Goal: Task Accomplishment & Management: Use online tool/utility

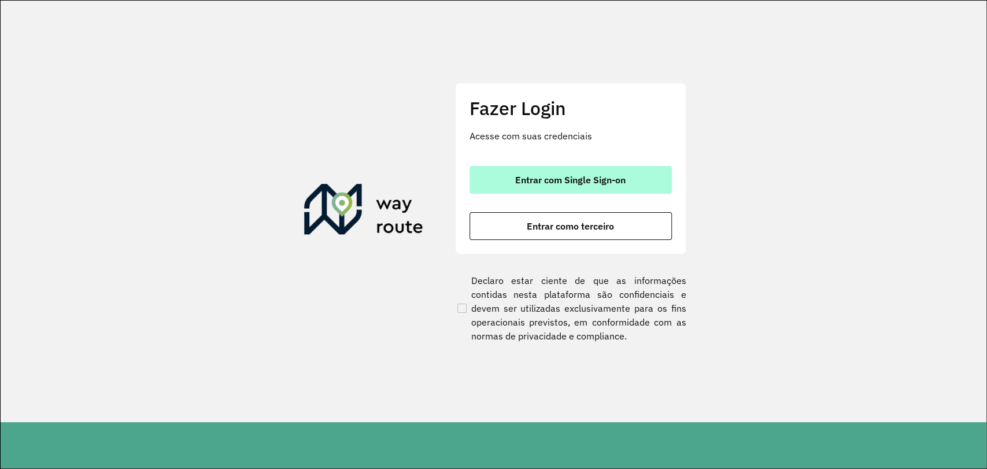
click at [618, 172] on button "Entrar com Single Sign-on" at bounding box center [570, 180] width 202 height 28
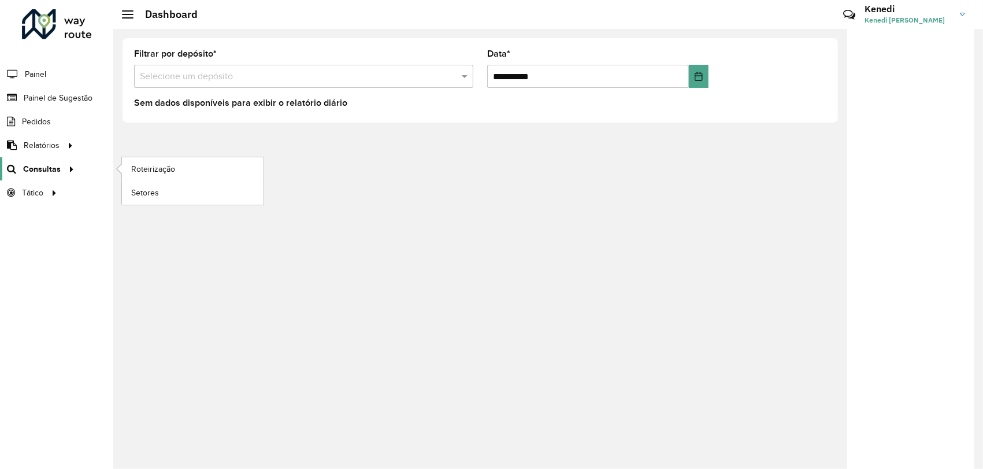
click at [58, 166] on span "Consultas" at bounding box center [42, 169] width 38 height 12
click at [162, 191] on link "Setores" at bounding box center [193, 192] width 142 height 23
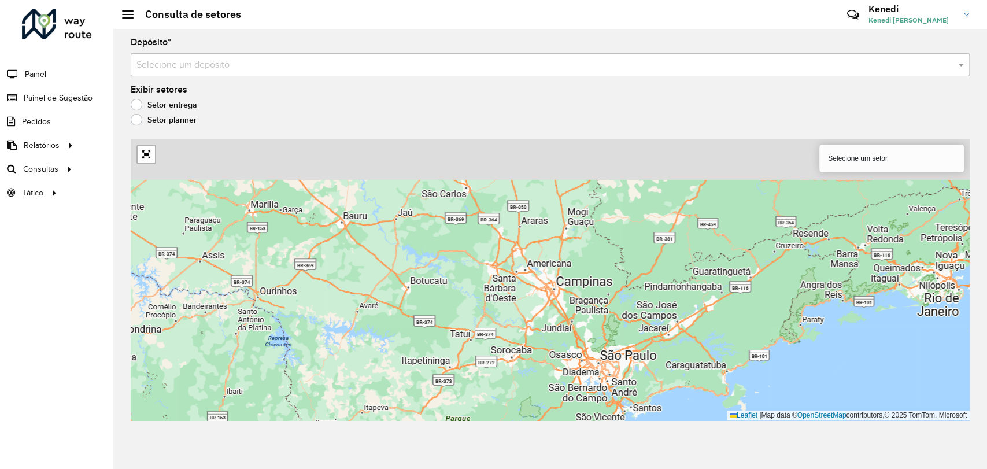
drag, startPoint x: 588, startPoint y: 250, endPoint x: 604, endPoint y: 320, distance: 71.8
click at [604, 320] on div "Selecione um setor Leaflet | Map data © OpenStreetMap contributors,© 2025 TomTo…" at bounding box center [550, 280] width 839 height 282
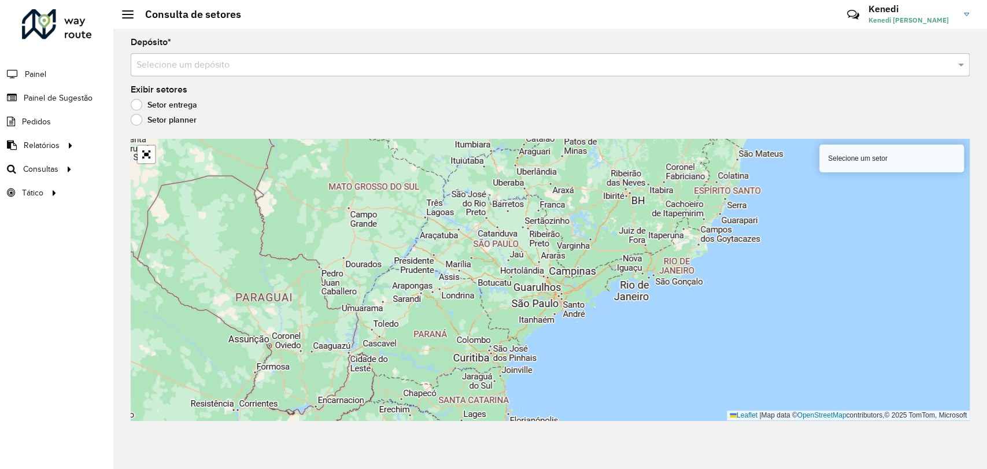
click at [134, 120] on label "Setor planner" at bounding box center [164, 120] width 66 height 12
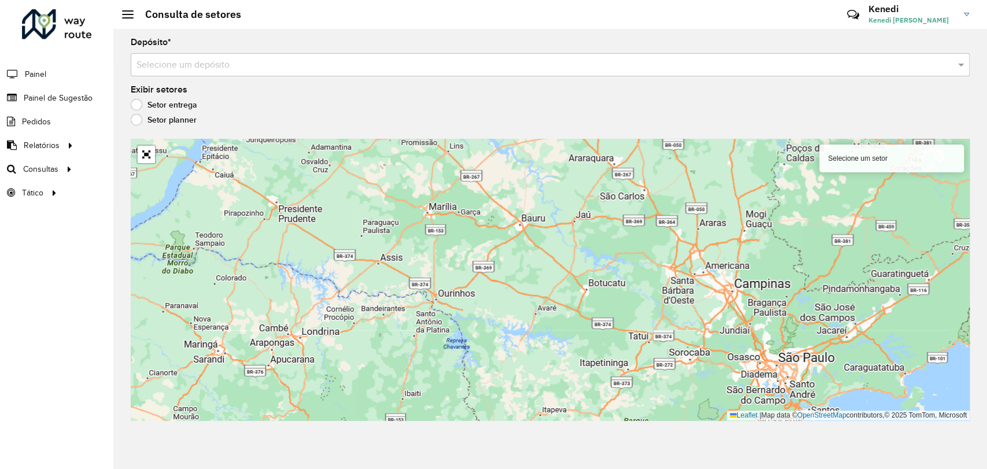
drag, startPoint x: 557, startPoint y: 252, endPoint x: 772, endPoint y: 327, distance: 228.1
click at [772, 327] on div "Selecione um setor Leaflet | Map data © OpenStreetMap contributors,© 2025 TomTo…" at bounding box center [550, 280] width 839 height 282
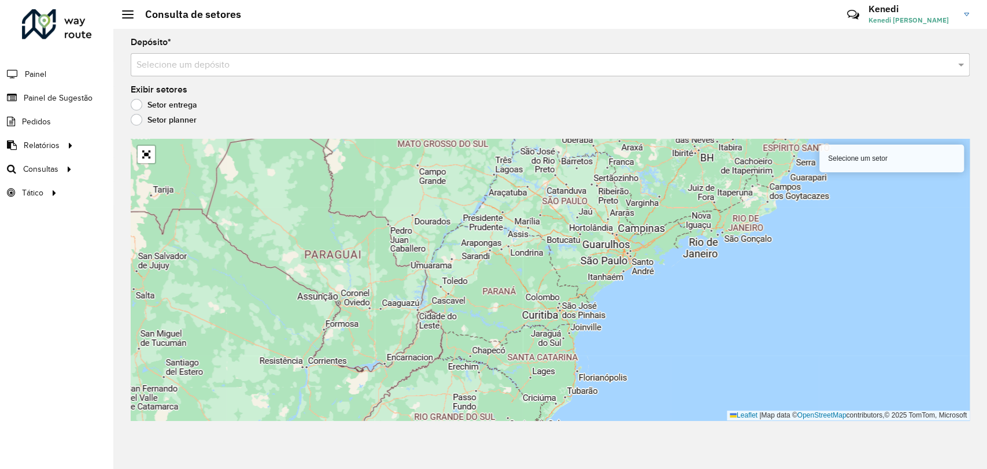
drag, startPoint x: 342, startPoint y: 312, endPoint x: 462, endPoint y: 269, distance: 127.1
click at [472, 260] on div "Selecione um setor Leaflet | Map data © OpenStreetMap contributors,© 2025 TomTo…" at bounding box center [550, 280] width 839 height 282
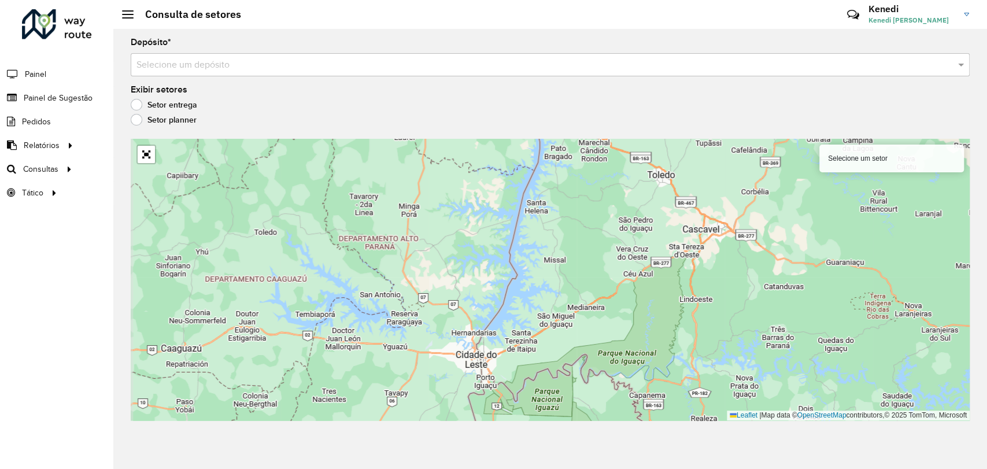
drag, startPoint x: 509, startPoint y: 291, endPoint x: 531, endPoint y: 324, distance: 40.1
click at [531, 324] on div "Selecione um setor Leaflet | Map data © OpenStreetMap contributors,© 2025 TomTo…" at bounding box center [550, 280] width 839 height 282
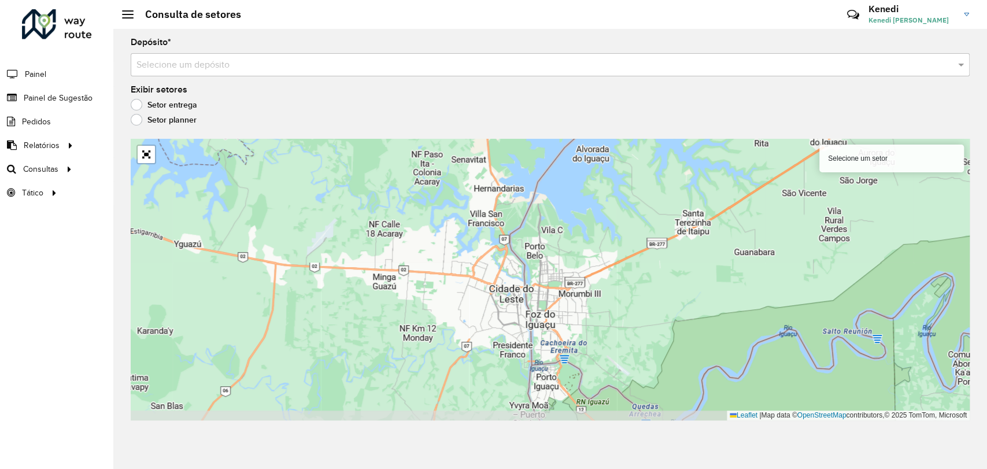
drag, startPoint x: 529, startPoint y: 339, endPoint x: 559, endPoint y: 203, distance: 138.4
click at [560, 189] on div "Selecione um setor Leaflet | Map data © OpenStreetMap contributors,© 2025 TomTo…" at bounding box center [550, 280] width 839 height 282
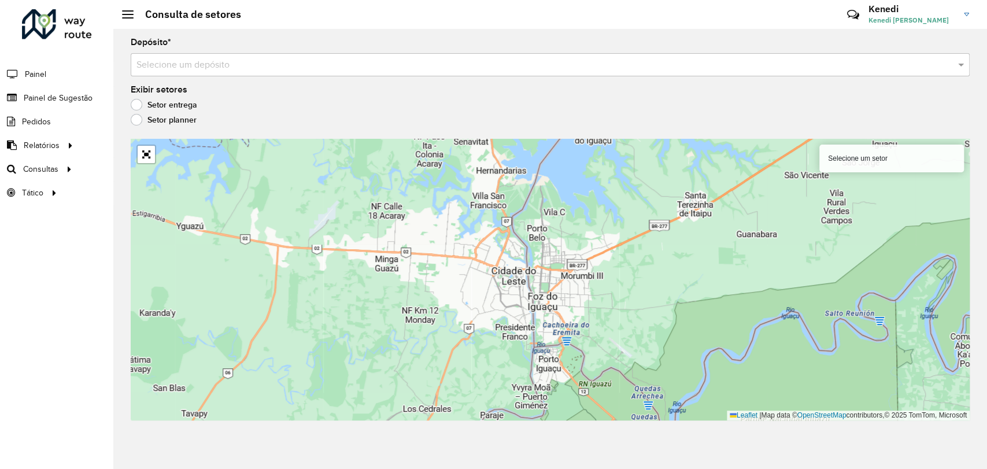
drag, startPoint x: 572, startPoint y: 265, endPoint x: 573, endPoint y: 209, distance: 56.7
click at [573, 209] on div "Selecione um setor Leaflet | Map data © OpenStreetMap contributors,© 2025 TomTo…" at bounding box center [550, 280] width 839 height 282
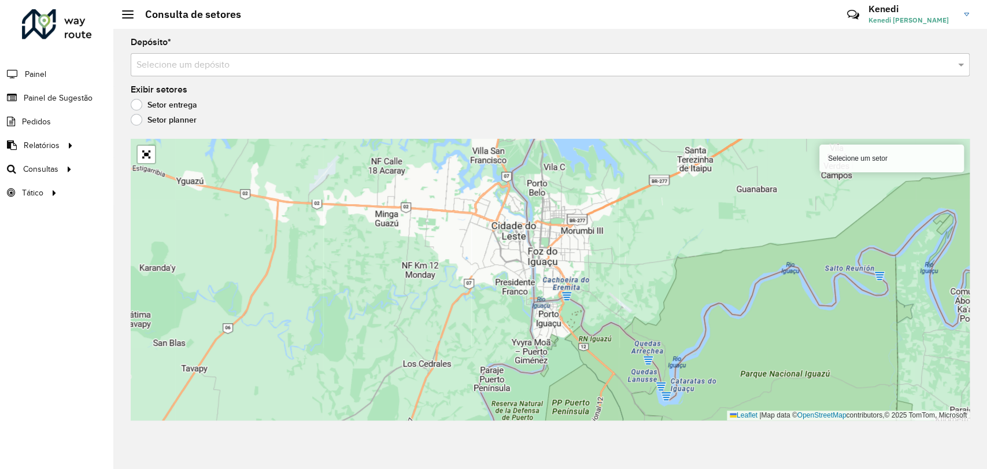
click at [135, 106] on label "Setor entrega" at bounding box center [164, 105] width 66 height 12
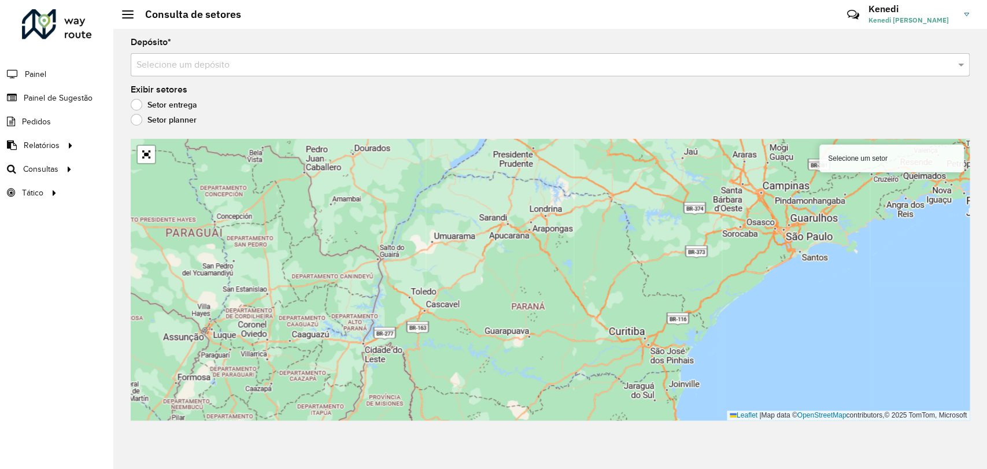
drag, startPoint x: 310, startPoint y: 223, endPoint x: 551, endPoint y: 163, distance: 248.3
click at [551, 163] on div "Selecione um setor Leaflet | Map data © OpenStreetMap contributors,© 2025 TomTo…" at bounding box center [550, 280] width 839 height 282
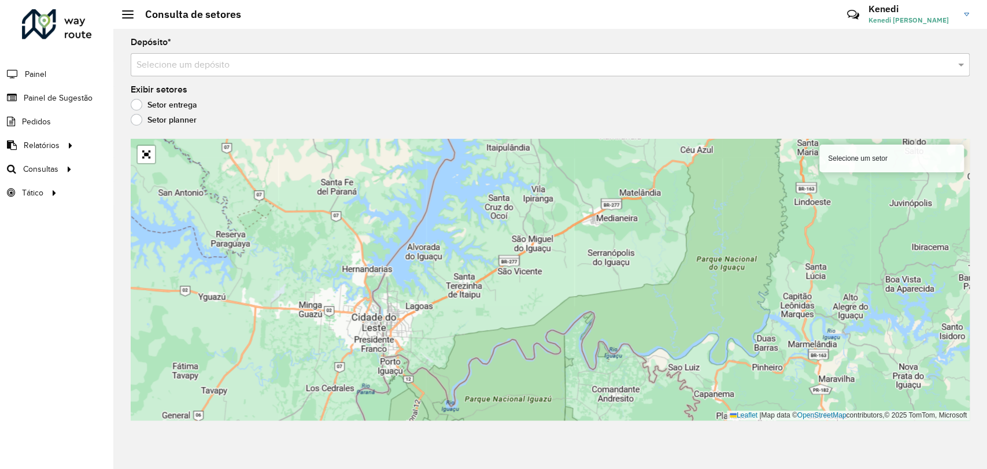
drag, startPoint x: 435, startPoint y: 287, endPoint x: 531, endPoint y: 198, distance: 130.1
click at [531, 197] on div "Selecione um setor Leaflet | Map data © OpenStreetMap contributors,© 2025 TomTo…" at bounding box center [550, 280] width 839 height 282
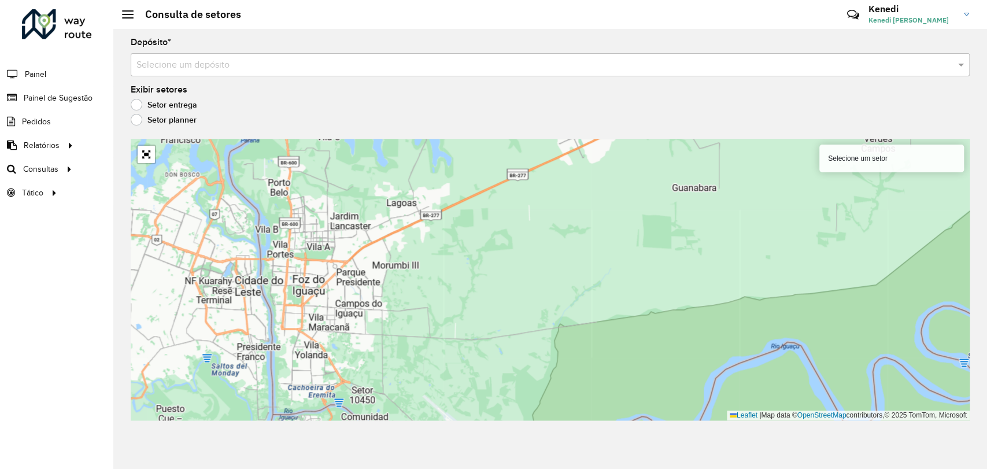
drag, startPoint x: 502, startPoint y: 223, endPoint x: 305, endPoint y: 284, distance: 206.2
click at [305, 284] on div "Selecione um setor Leaflet | Map data © OpenStreetMap contributors,© 2025 TomTo…" at bounding box center [550, 280] width 839 height 282
click at [857, 157] on div "Selecione um setor" at bounding box center [891, 159] width 145 height 28
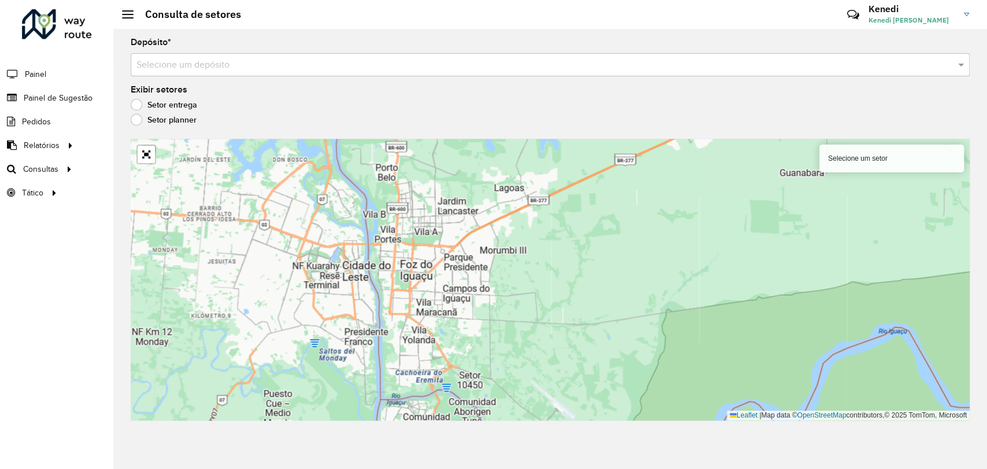
drag, startPoint x: 416, startPoint y: 299, endPoint x: 509, endPoint y: 295, distance: 93.2
click at [509, 295] on div "Selecione um setor Leaflet | Map data © OpenStreetMap contributors,© 2025 TomTo…" at bounding box center [550, 280] width 839 height 282
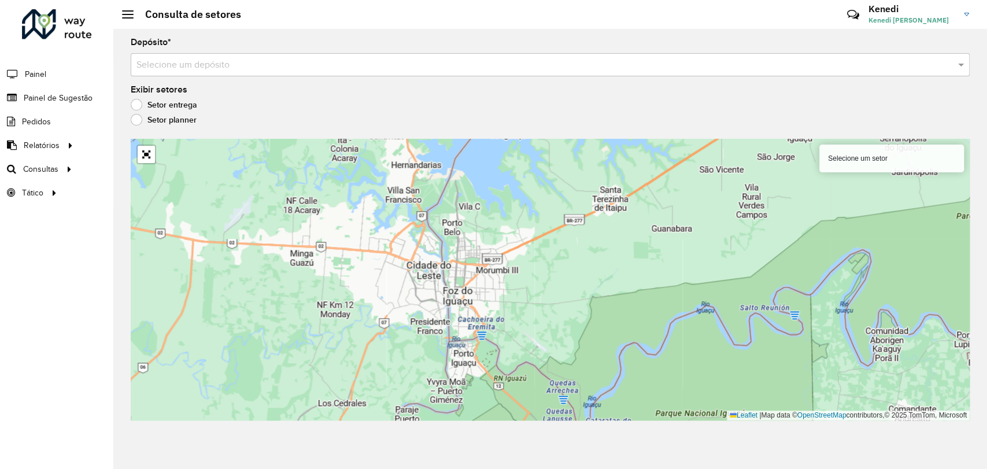
click at [138, 123] on label "Setor planner" at bounding box center [164, 120] width 66 height 12
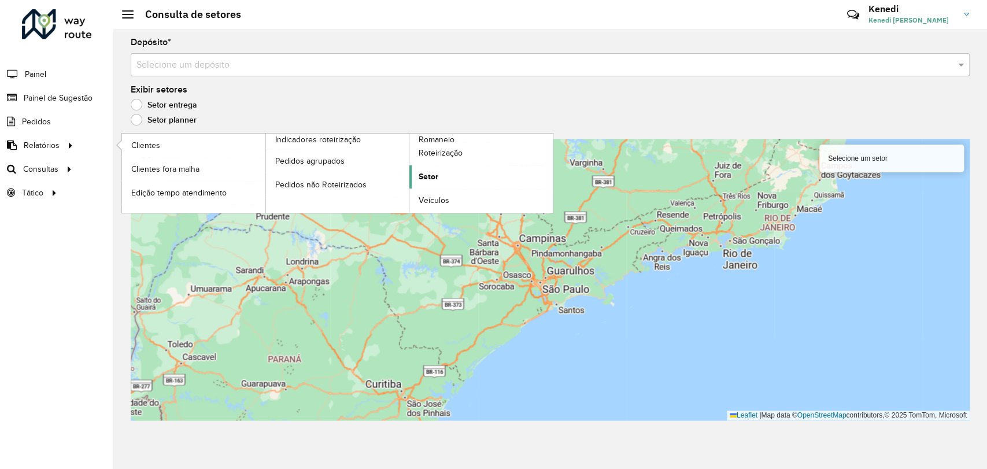
click at [429, 177] on span "Setor" at bounding box center [428, 177] width 20 height 12
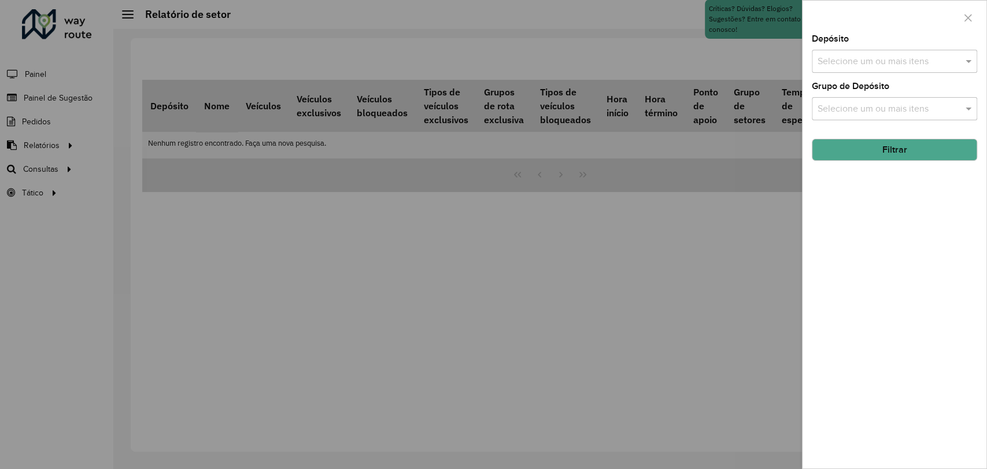
click at [888, 67] on input "text" at bounding box center [888, 62] width 148 height 14
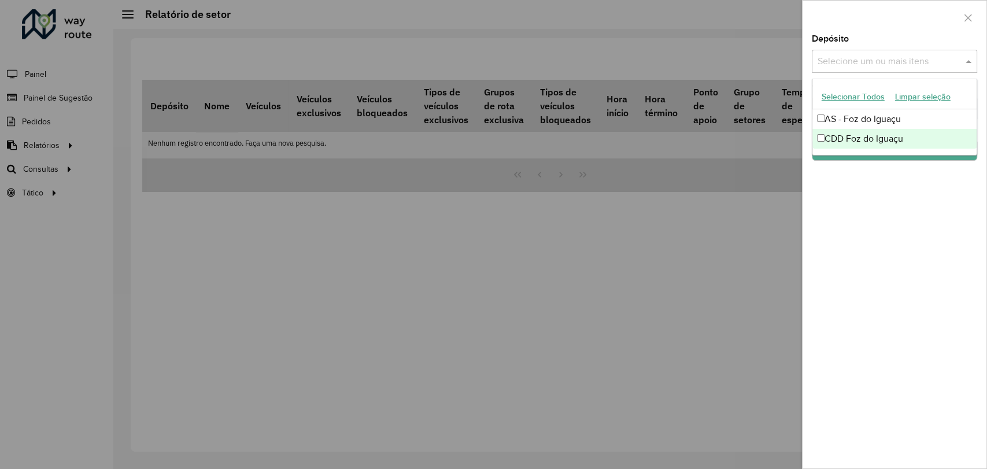
click at [853, 139] on div "CDD Foz do Iguaçu" at bounding box center [894, 139] width 164 height 20
click at [851, 208] on div "Depósito Selecione um ou mais itens CDD Foz do Iguaçu × × Grupo de Depósito Sel…" at bounding box center [894, 252] width 184 height 434
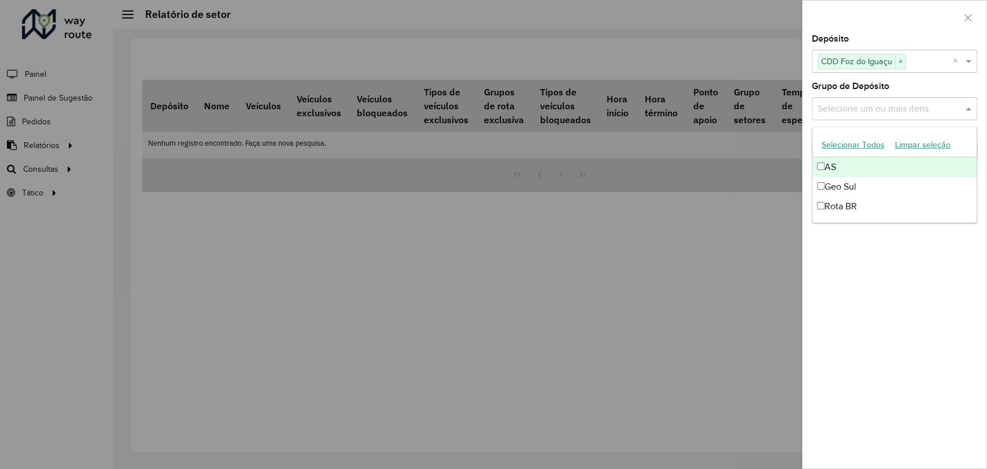
click at [887, 112] on input "text" at bounding box center [888, 109] width 148 height 14
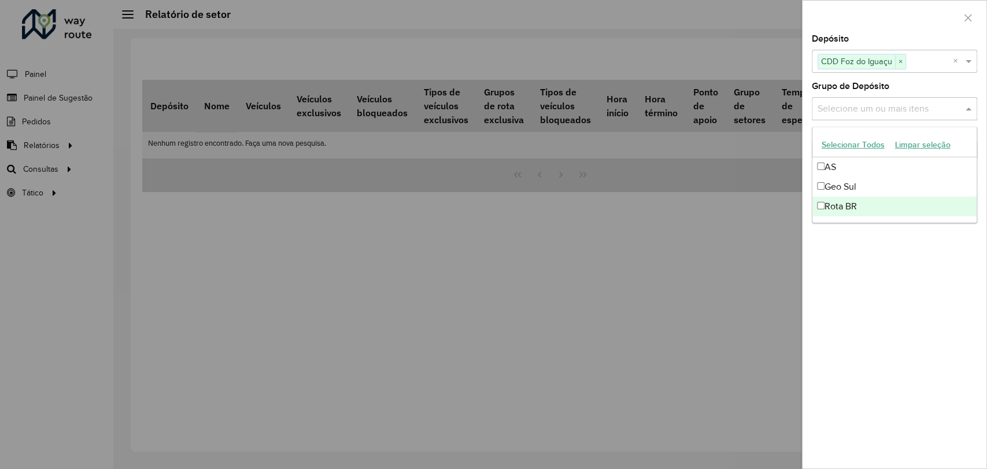
click at [894, 260] on div "Depósito Selecione um ou mais itens CDD Foz do Iguaçu × × Grupo de Depósito Sel…" at bounding box center [894, 252] width 184 height 434
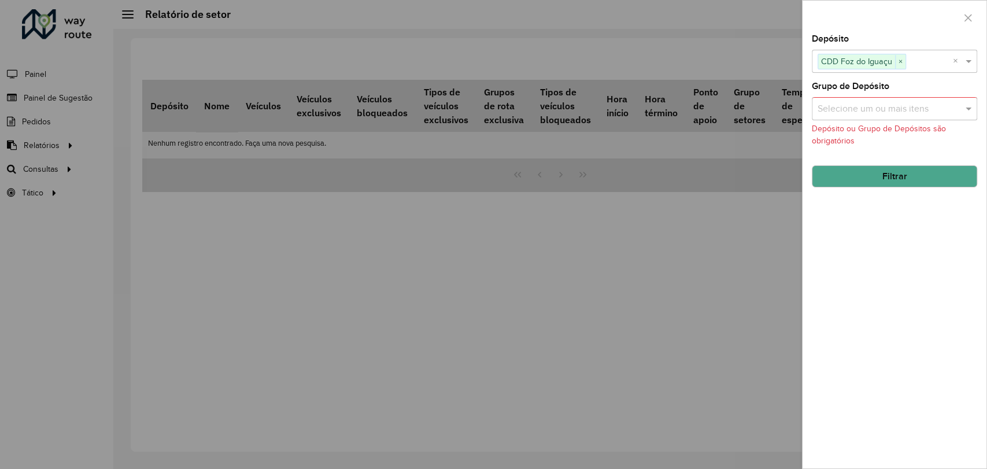
click at [891, 176] on button "Filtrar" at bounding box center [894, 176] width 165 height 22
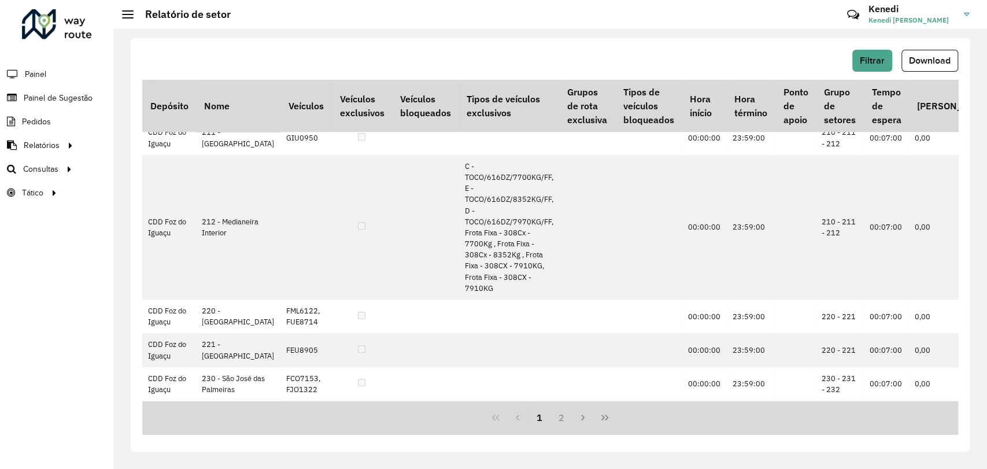
scroll to position [698, 0]
click at [560, 421] on button "2" at bounding box center [561, 417] width 22 height 22
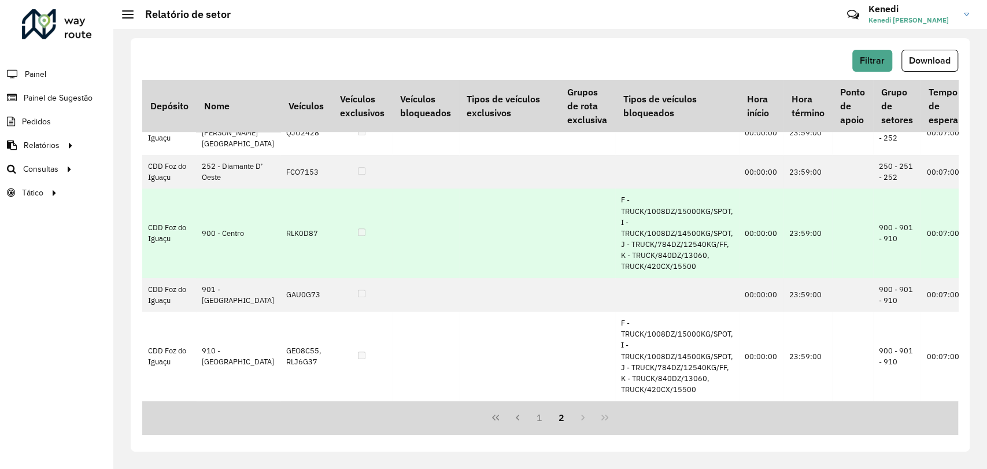
scroll to position [350, 0]
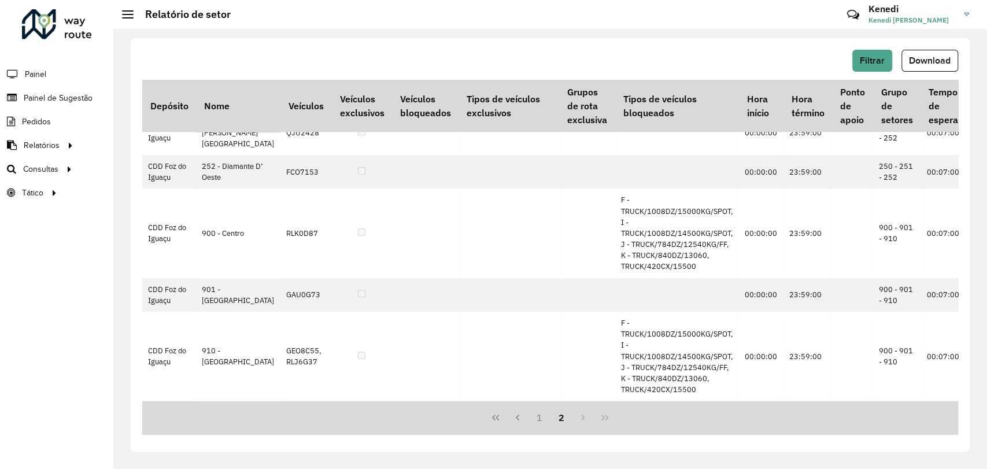
click at [581, 417] on div "1 2" at bounding box center [550, 418] width 816 height 34
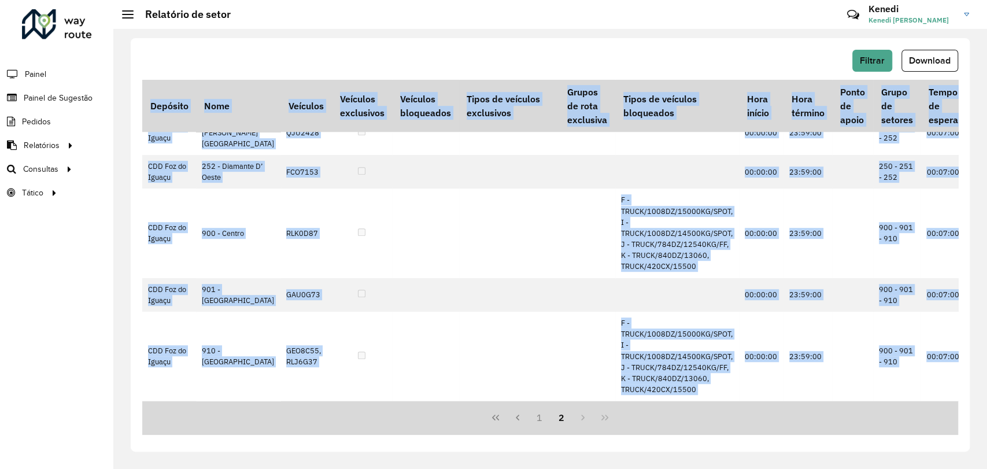
click at [581, 417] on div "1 2" at bounding box center [550, 418] width 816 height 34
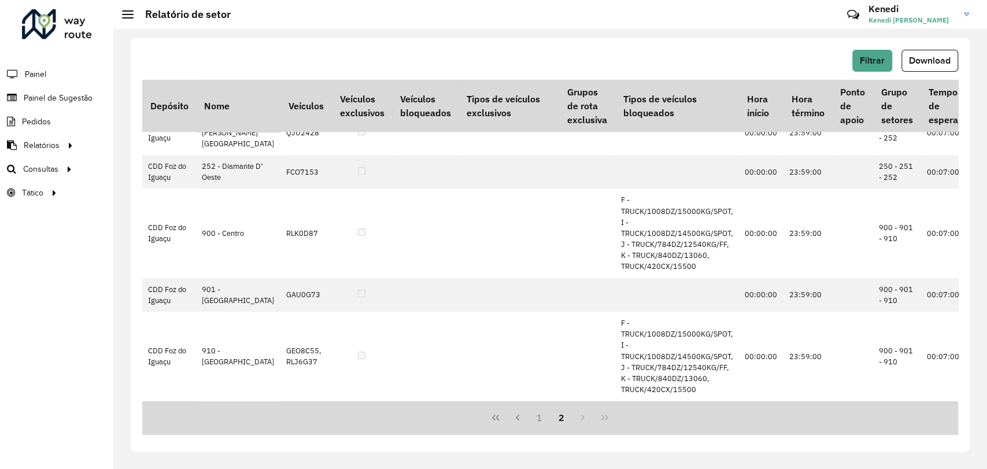
click at [602, 417] on div "1 2" at bounding box center [550, 418] width 816 height 34
click at [534, 416] on button "1" at bounding box center [539, 417] width 22 height 22
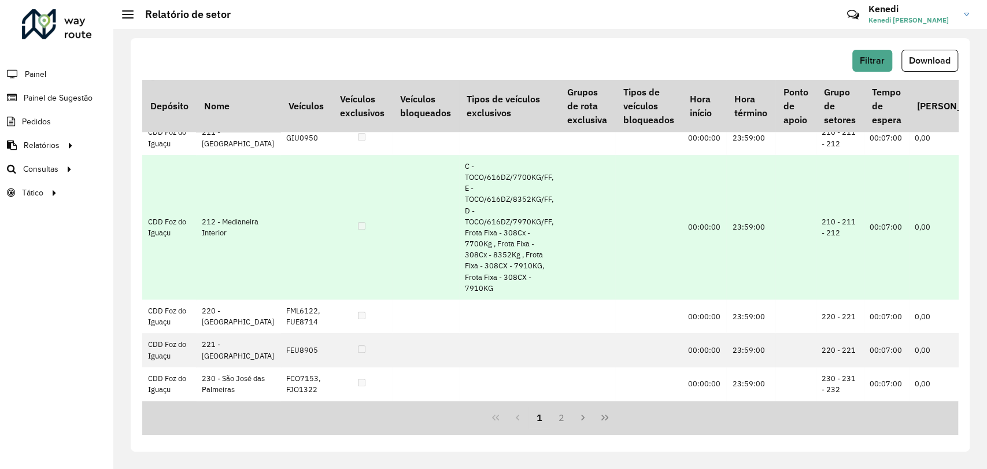
scroll to position [634, 0]
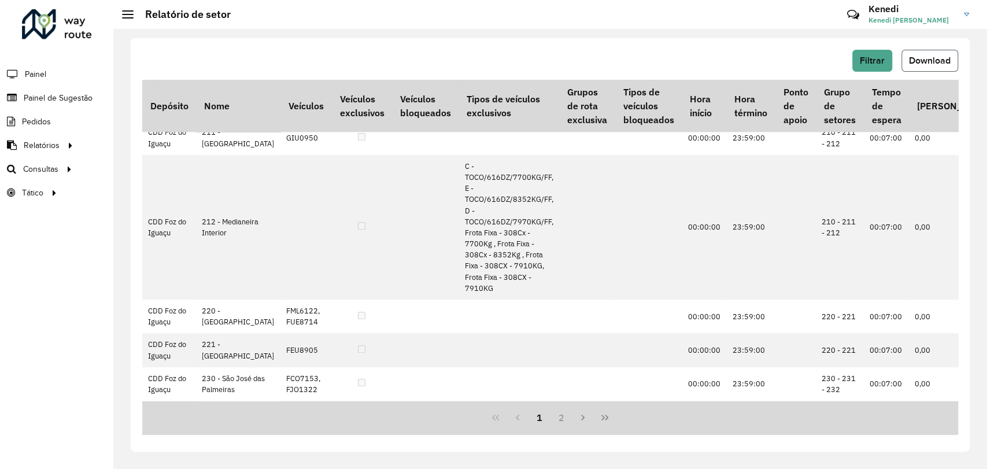
click at [924, 66] on button "Download" at bounding box center [929, 61] width 57 height 22
click at [175, 192] on span "Análise de Sessões" at bounding box center [167, 193] width 73 height 12
click at [143, 218] on span "Service Time" at bounding box center [155, 216] width 48 height 12
click at [149, 192] on span "Setores" at bounding box center [145, 193] width 28 height 12
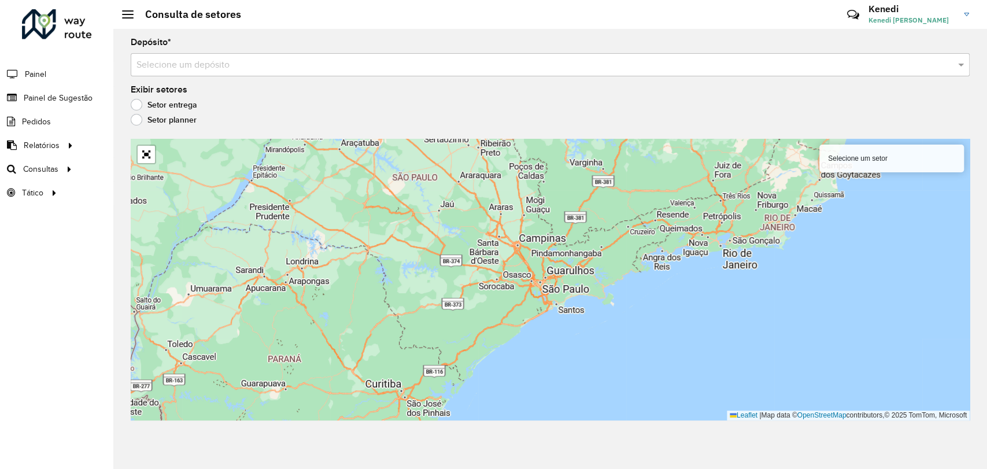
click at [260, 51] on div "Depósito * Selecione um depósito" at bounding box center [550, 57] width 839 height 38
click at [253, 64] on input "text" at bounding box center [538, 65] width 804 height 14
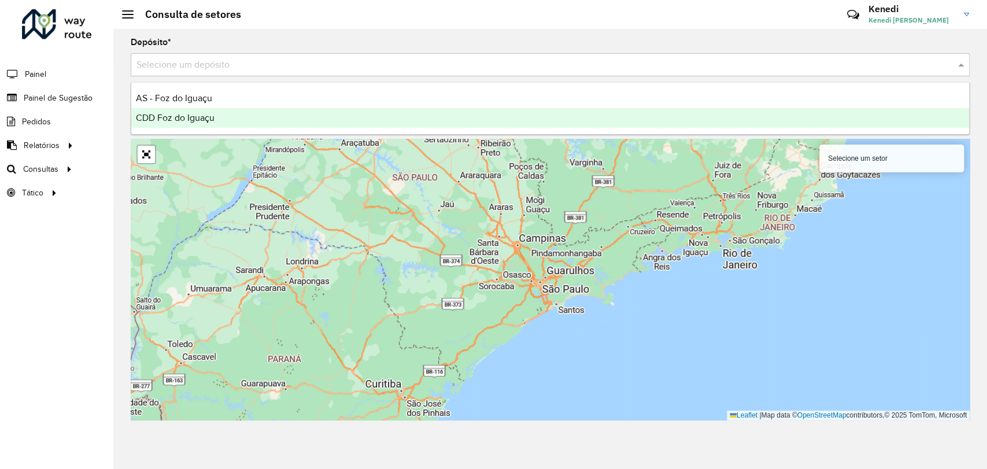
click at [179, 117] on span "CDD Foz do Iguaçu" at bounding box center [175, 118] width 79 height 10
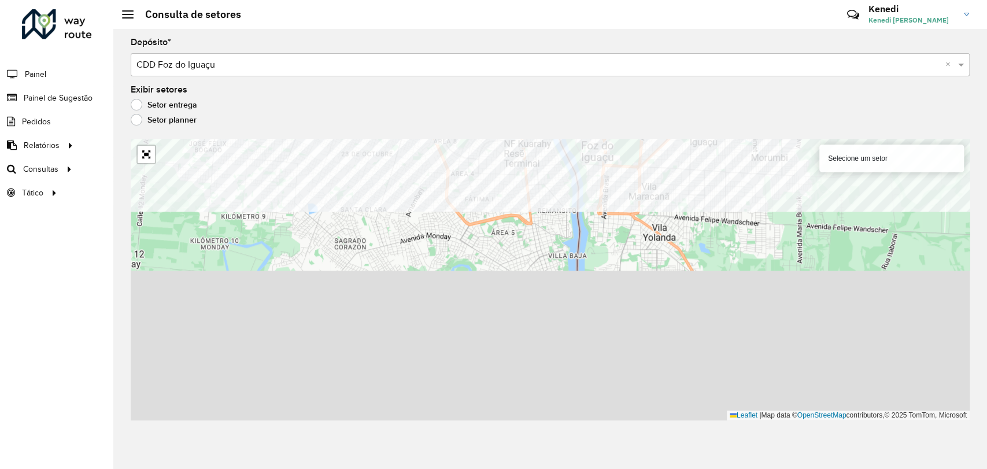
click at [645, 113] on formly-group "Depósito * Selecione um depósito × CDD Foz do Iguaçu × Exibir setores Setor ent…" at bounding box center [550, 229] width 839 height 382
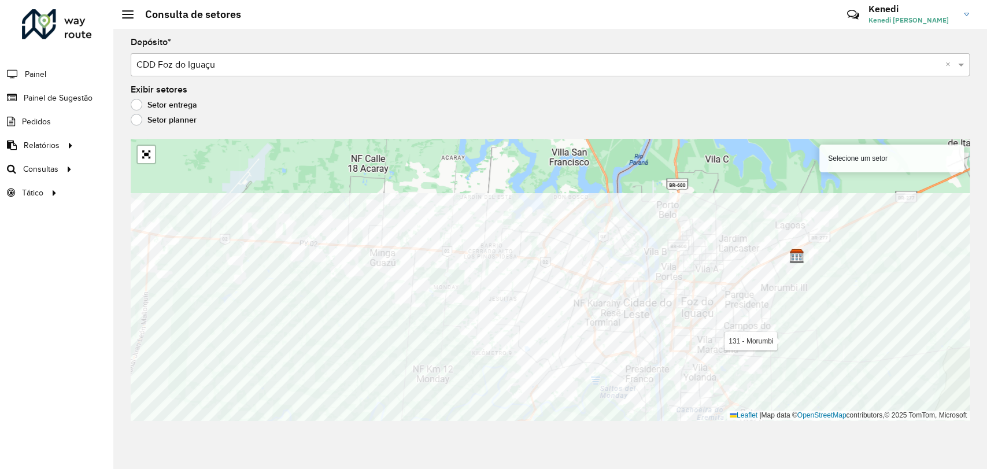
click at [791, 423] on div "Depósito * Selecione um depósito × CDD Foz do Iguaçu × Exibir setores Setor ent…" at bounding box center [549, 249] width 873 height 440
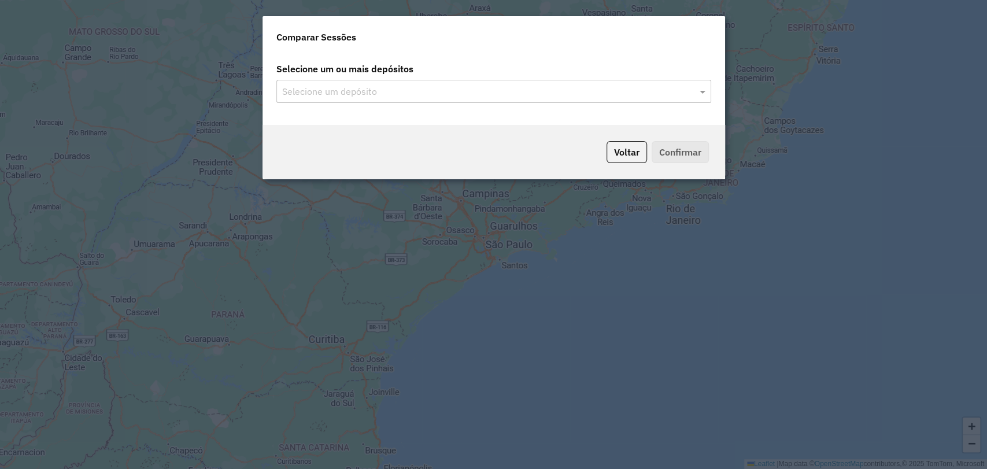
click at [675, 148] on div "Voltar Confirmar" at bounding box center [493, 152] width 462 height 54
click at [643, 85] on input "text" at bounding box center [487, 92] width 417 height 14
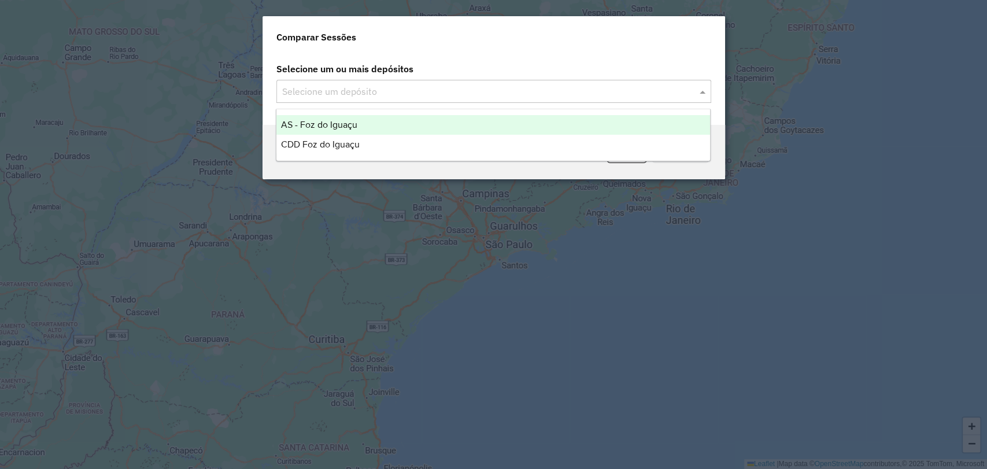
click at [484, 85] on input "text" at bounding box center [487, 92] width 417 height 14
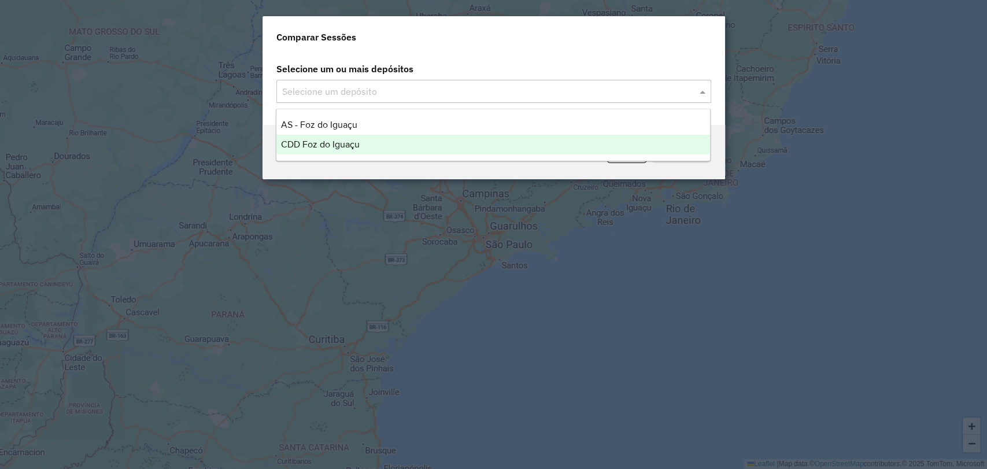
click at [307, 149] on span "CDD Foz do Iguaçu" at bounding box center [320, 144] width 79 height 10
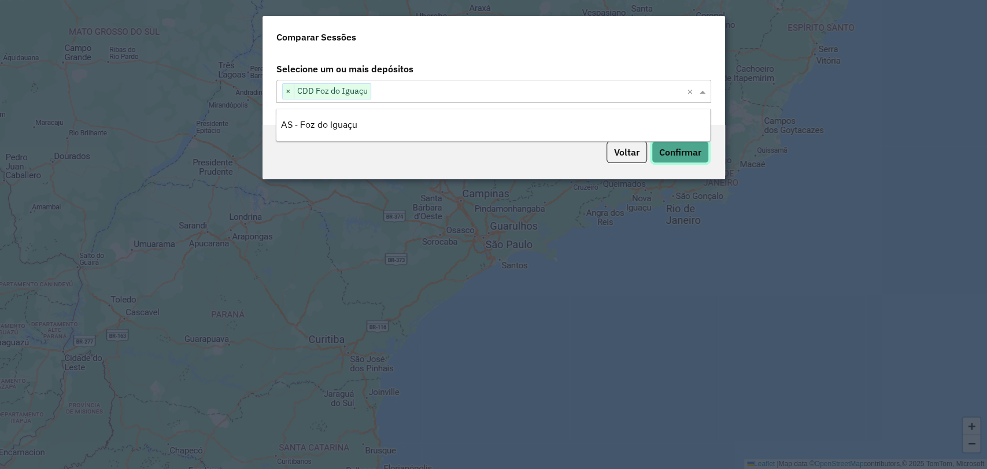
click at [675, 151] on button "Confirmar" at bounding box center [679, 152] width 57 height 22
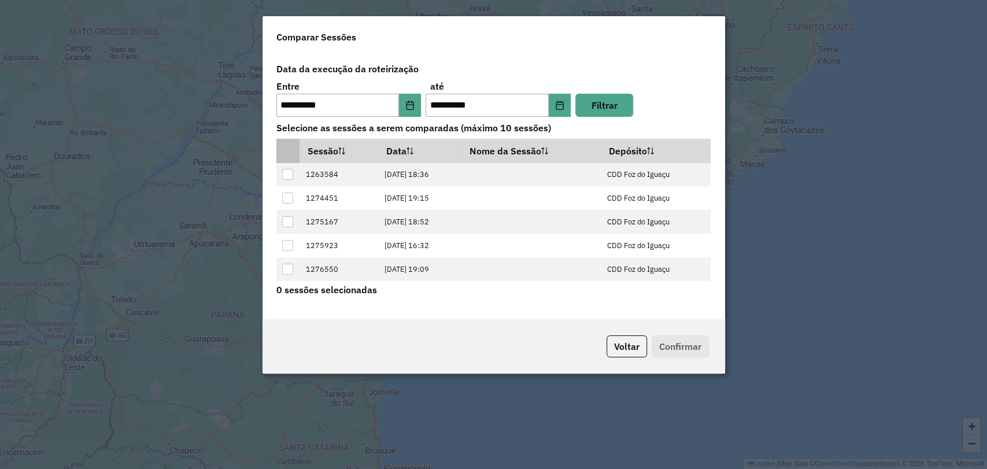
click at [298, 152] on th at bounding box center [288, 151] width 24 height 24
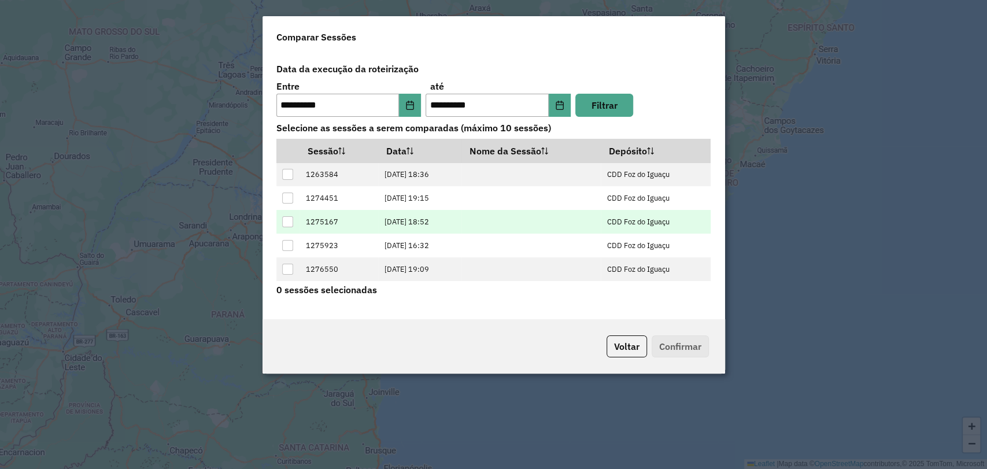
drag, startPoint x: 297, startPoint y: 176, endPoint x: 332, endPoint y: 211, distance: 50.3
click at [297, 176] on td at bounding box center [288, 175] width 24 height 24
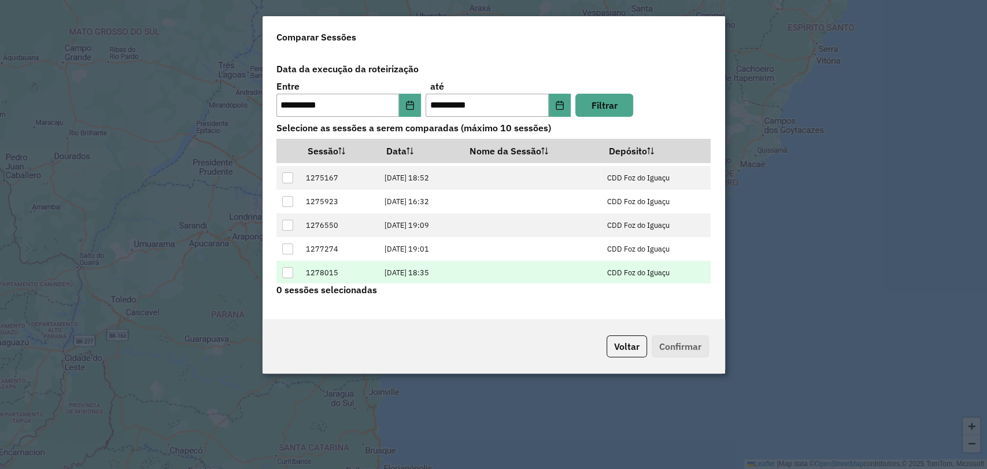
scroll to position [45, 0]
click at [290, 269] on div at bounding box center [287, 271] width 11 height 11
click at [690, 346] on button "Confirmar" at bounding box center [679, 346] width 57 height 22
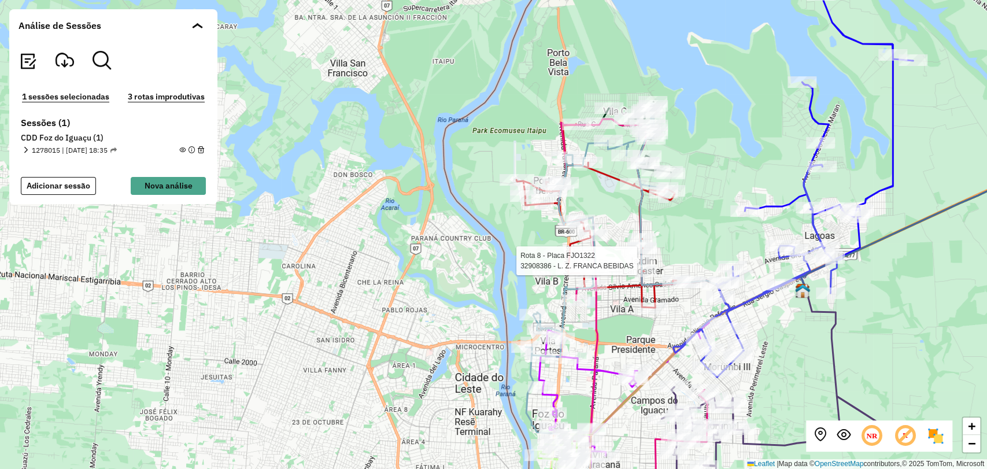
drag, startPoint x: 663, startPoint y: 151, endPoint x: 657, endPoint y: 125, distance: 26.8
click at [657, 125] on div "Rota 8 - Placa FJO1322 32908386 - L. Z. FRANCA BEBIDAS + − Leaflet | Map data ©…" at bounding box center [493, 234] width 987 height 469
